Goal: Check status: Check status

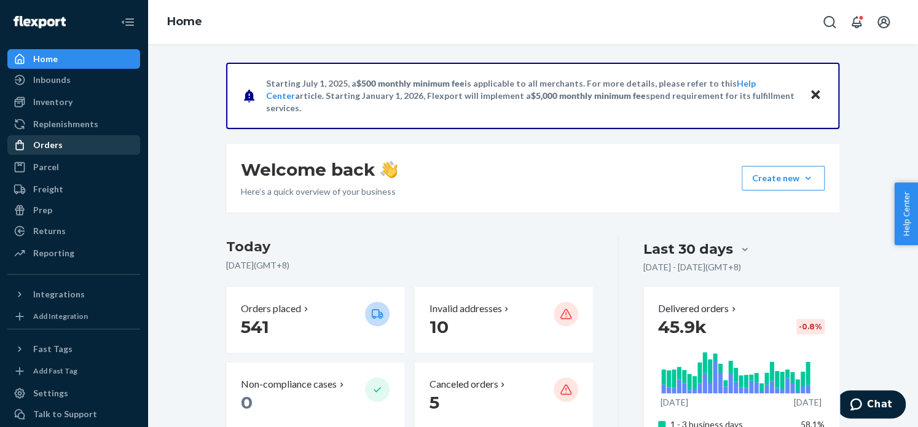
click at [62, 147] on div "Orders" at bounding box center [74, 144] width 130 height 17
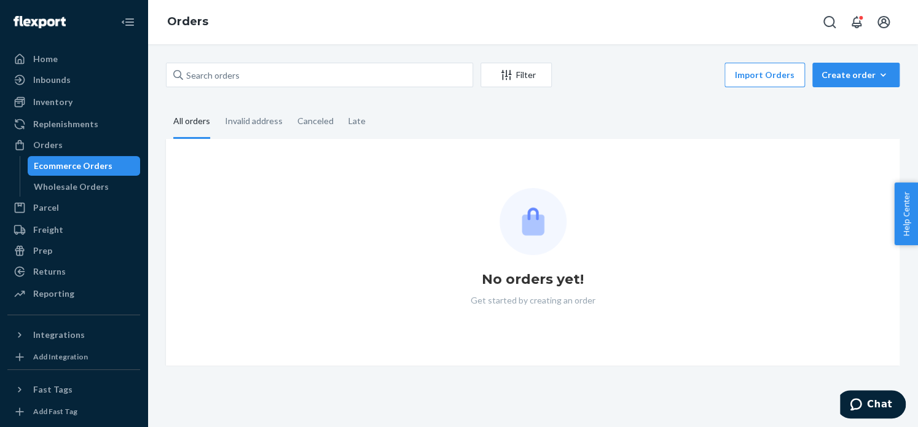
drag, startPoint x: 298, startPoint y: 61, endPoint x: 304, endPoint y: 66, distance: 7.9
click at [298, 61] on div "Filter Import Orders Create order Ecommerce order Removal order All orders Inva…" at bounding box center [532, 235] width 771 height 383
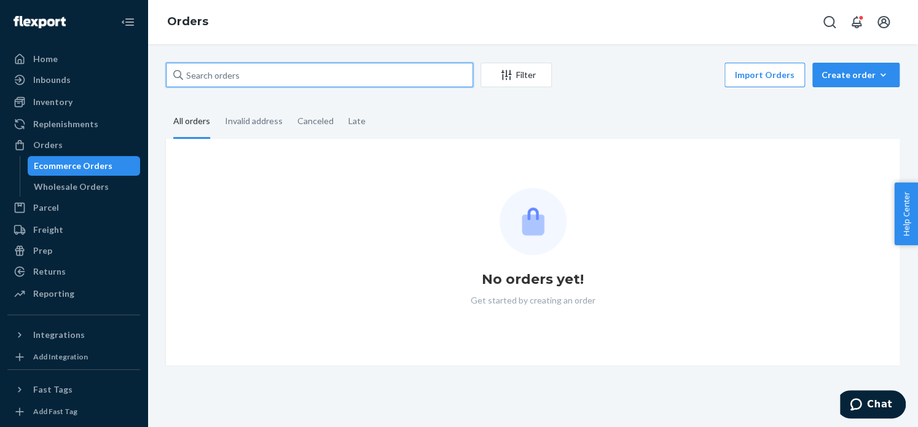
click at [305, 66] on input "text" at bounding box center [319, 75] width 307 height 25
paste input "3752867"
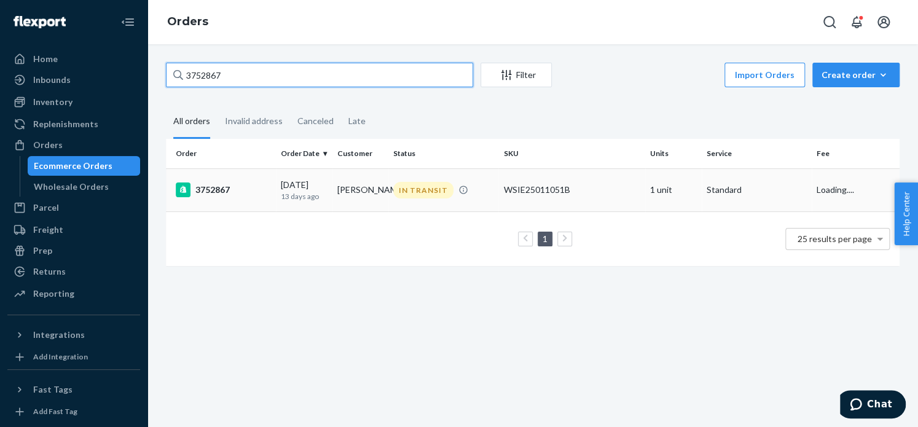
type input "3752867"
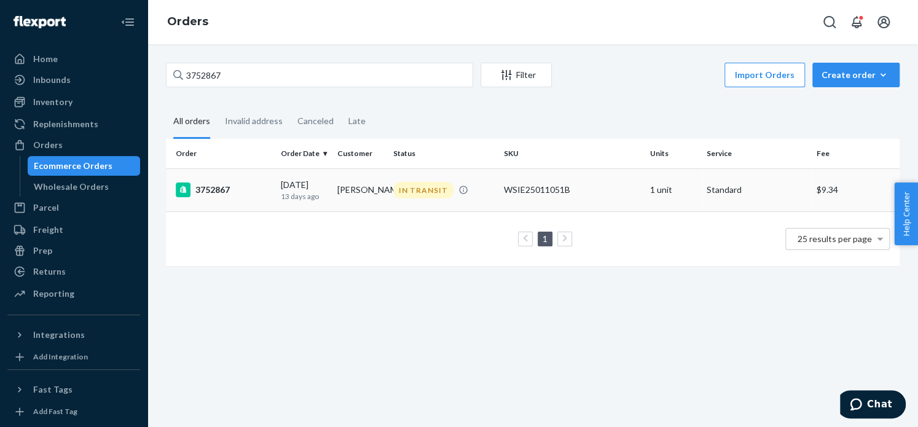
click at [200, 201] on td "3752867" at bounding box center [221, 189] width 110 height 43
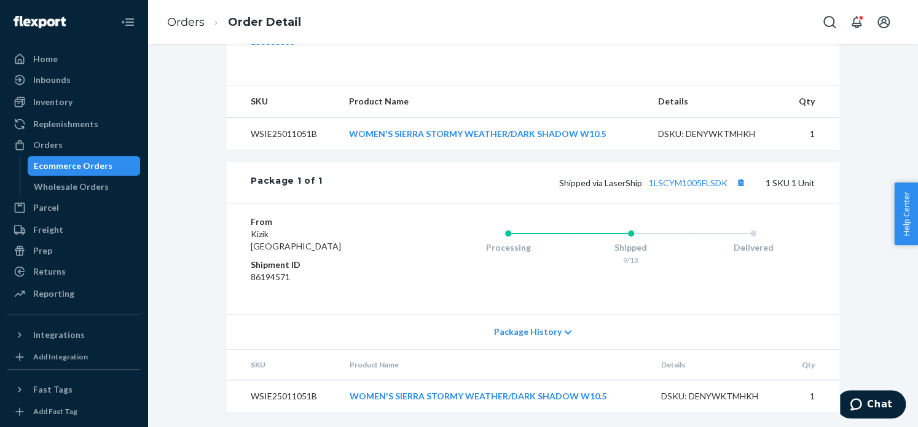
scroll to position [431, 0]
click at [702, 180] on link "1LSCYM1005FLSDK" at bounding box center [688, 183] width 79 height 10
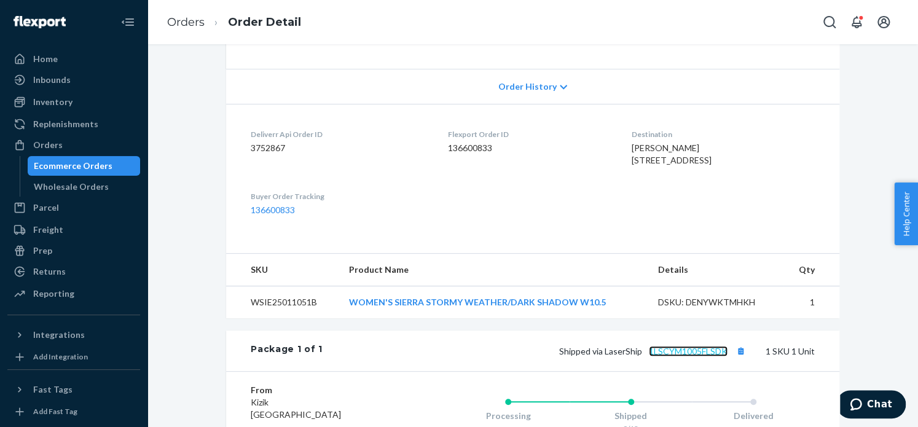
scroll to position [224, 0]
